Goal: Find specific page/section

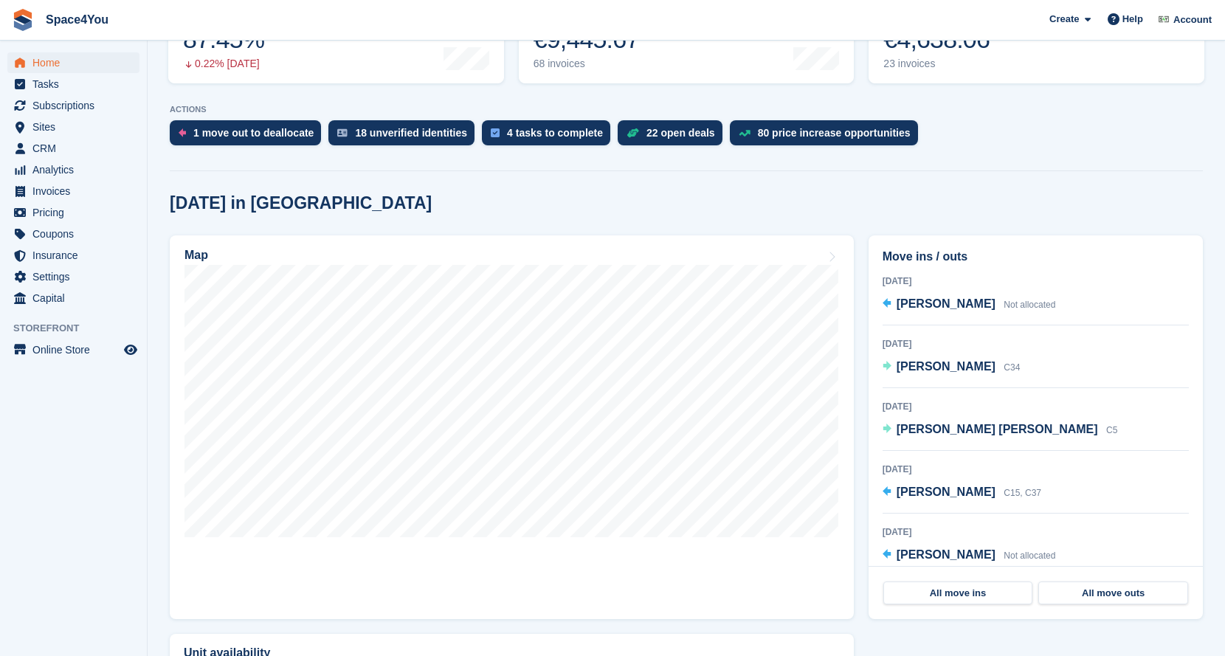
scroll to position [258, 0]
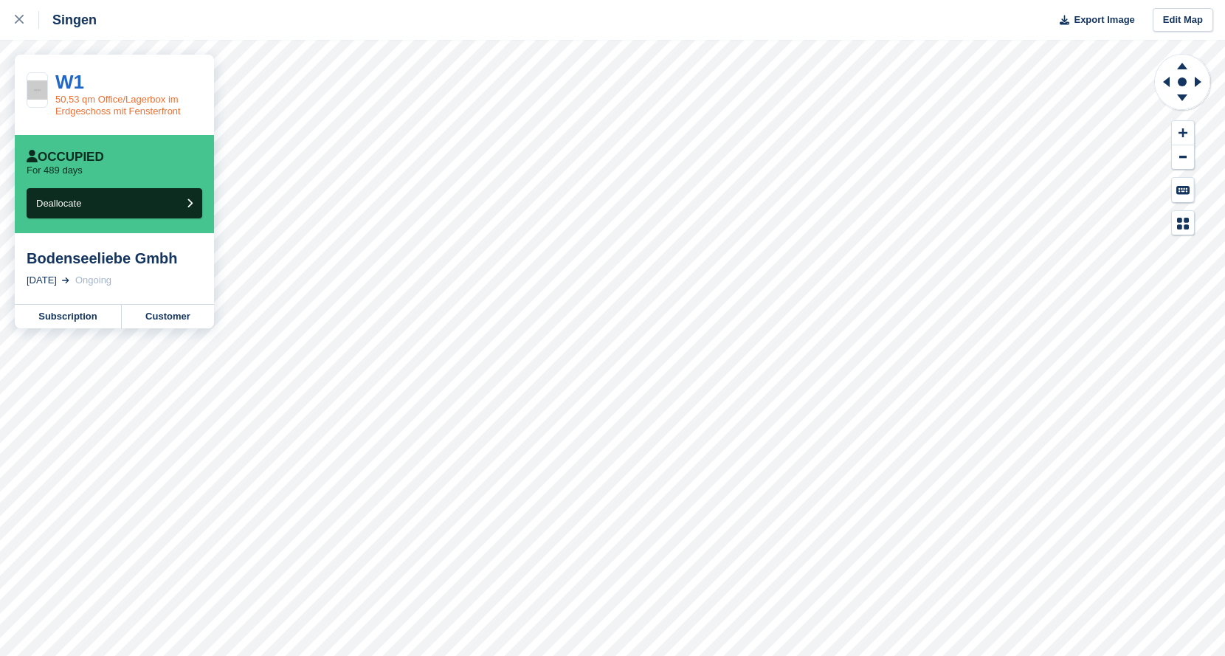
click at [107, 108] on link "50,53 qm Office/Lagerbox im Erdgeschoss mit Fensterfront" at bounding box center [117, 105] width 125 height 23
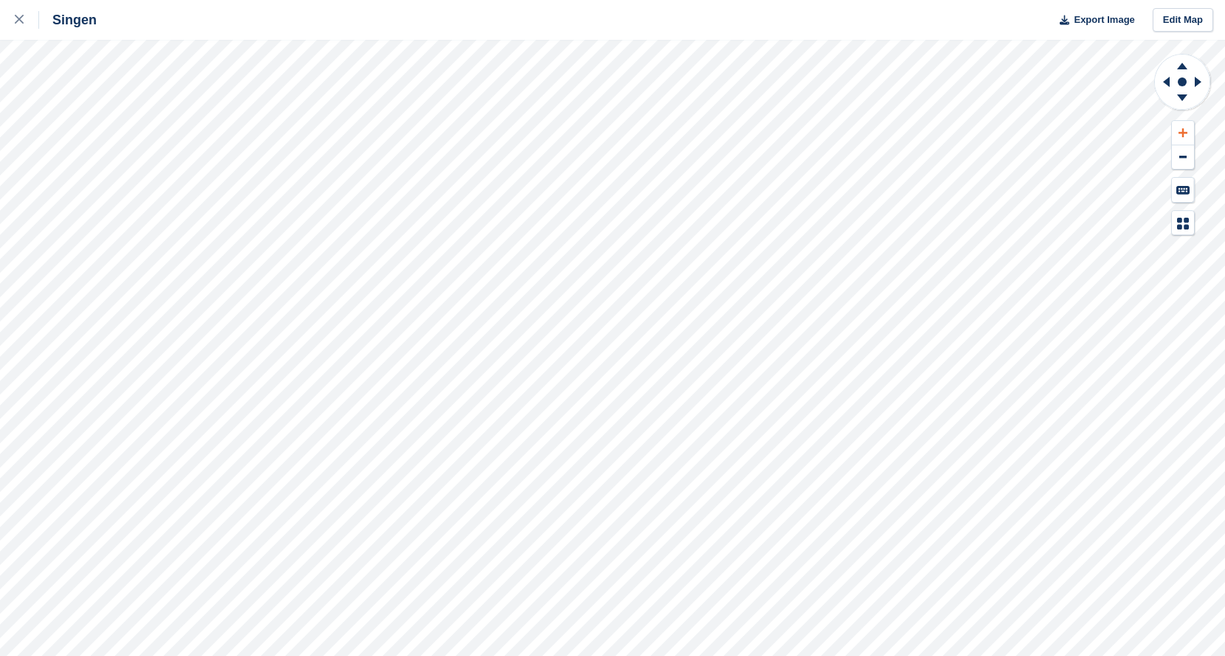
click at [1180, 131] on icon at bounding box center [1183, 133] width 9 height 10
click at [1183, 64] on icon at bounding box center [1182, 66] width 10 height 7
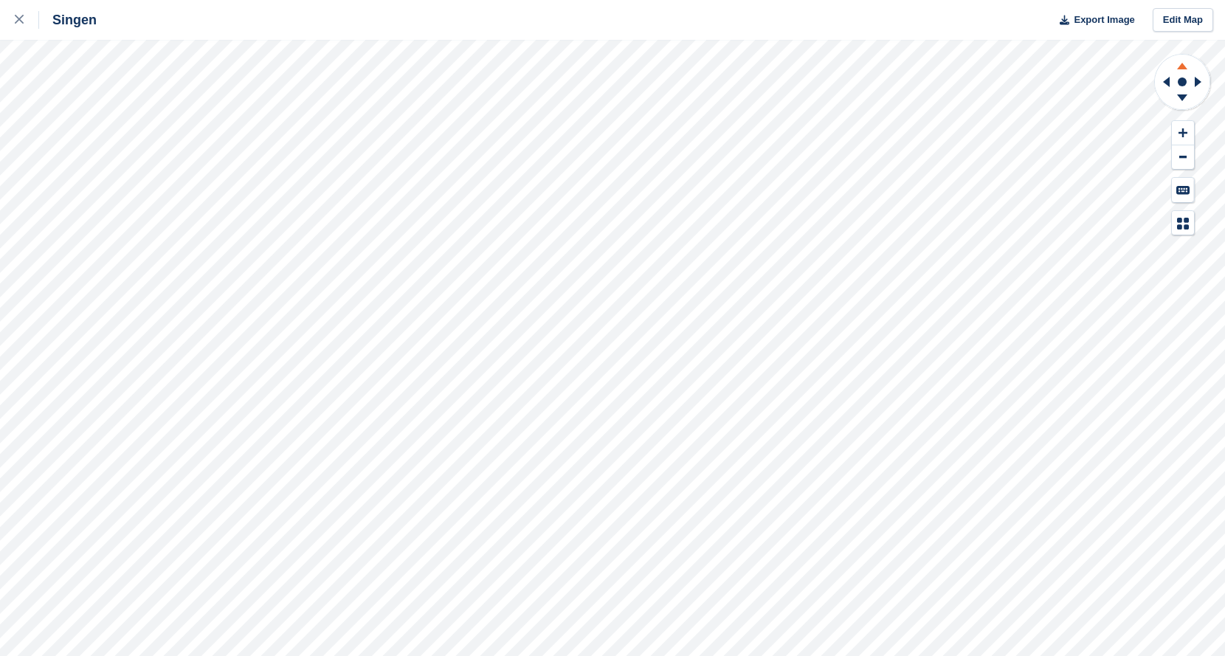
click at [1183, 64] on icon at bounding box center [1182, 66] width 10 height 7
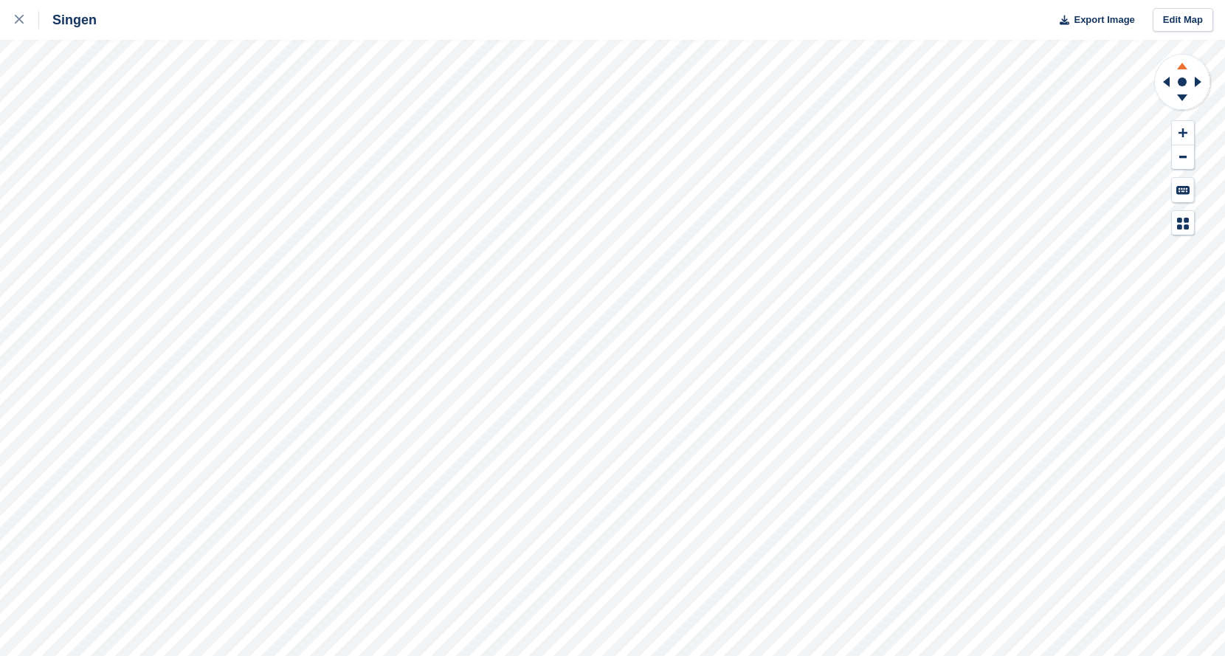
click at [1183, 64] on icon at bounding box center [1182, 66] width 10 height 7
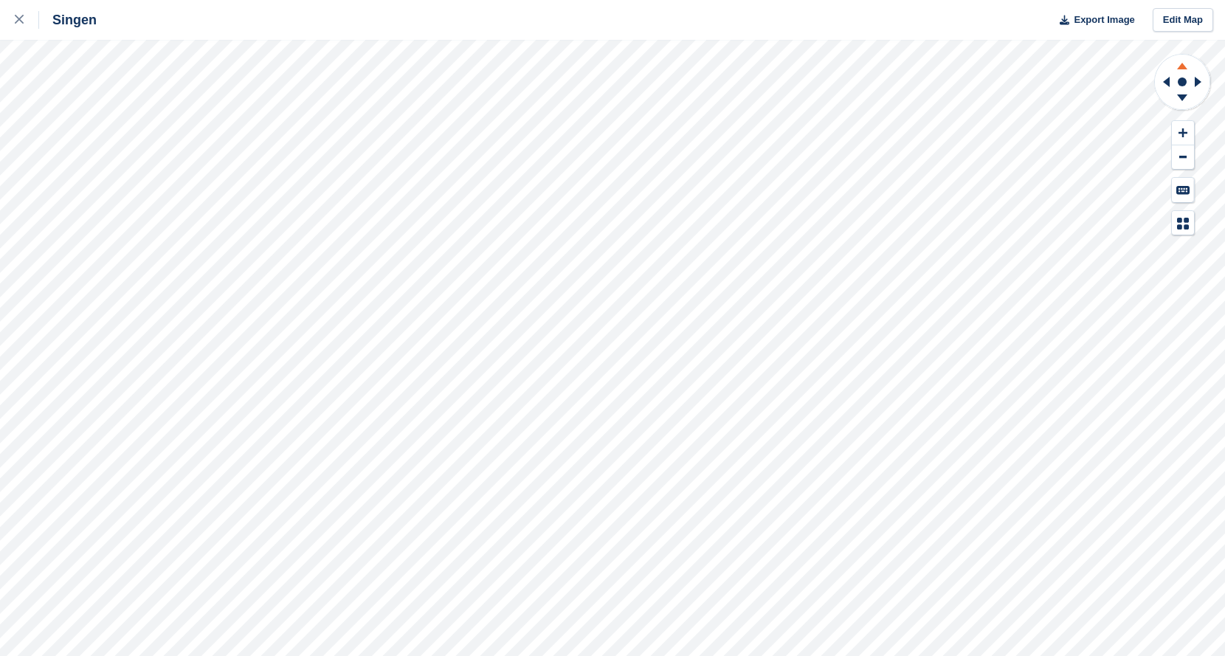
click at [1183, 64] on icon at bounding box center [1182, 66] width 10 height 7
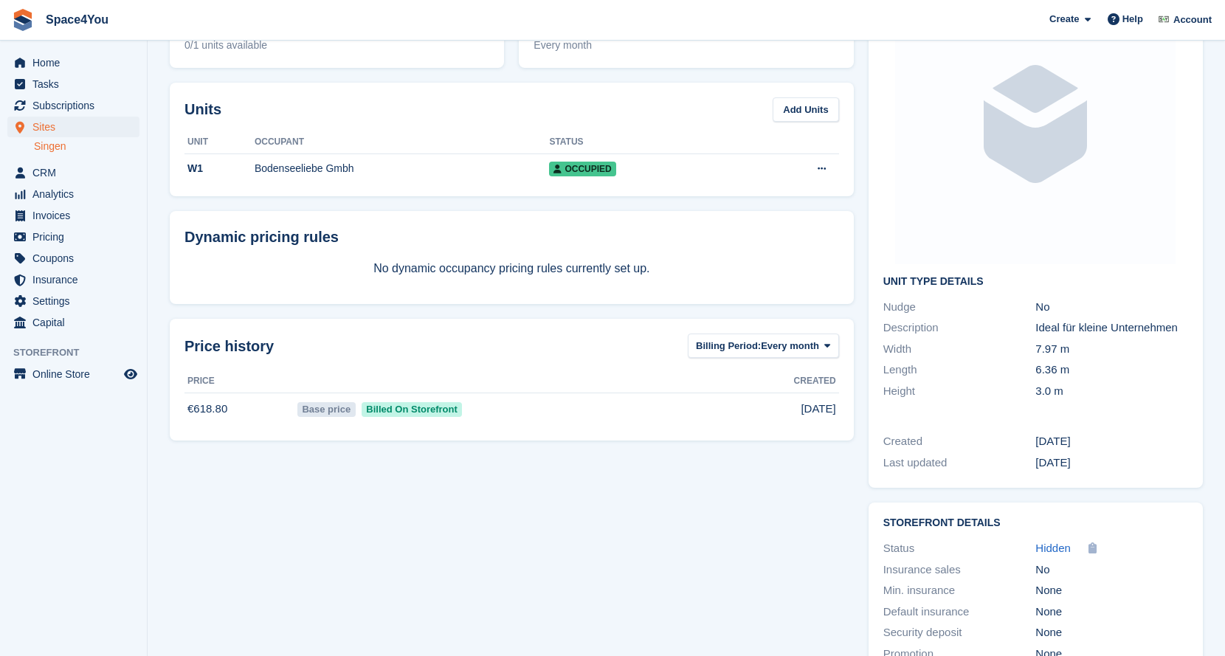
scroll to position [176, 0]
